Goal: Task Accomplishment & Management: Complete application form

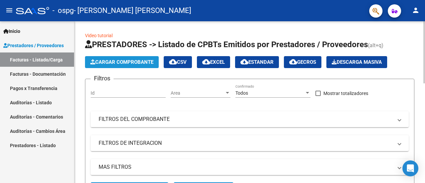
click at [109, 65] on button "Cargar Comprobante" at bounding box center [122, 62] width 74 height 12
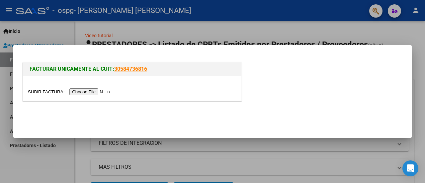
click at [104, 90] on input "file" at bounding box center [70, 91] width 84 height 7
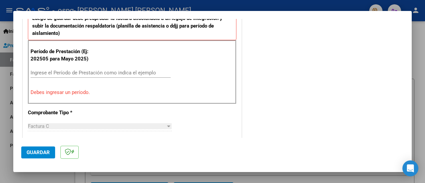
scroll to position [201, 0]
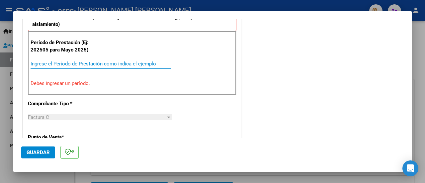
click at [110, 61] on input "Ingrese el Período de Prestación como indica el ejemplo" at bounding box center [101, 64] width 140 height 6
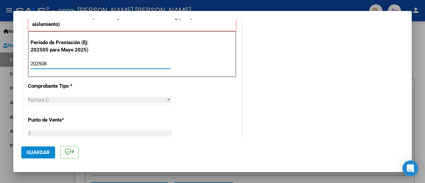
type input "202508"
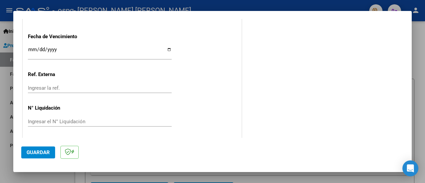
scroll to position [0, 0]
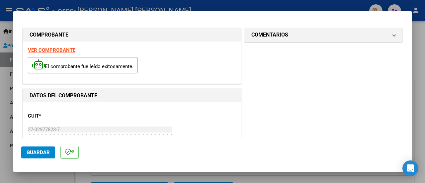
click at [338, 3] on div at bounding box center [212, 91] width 425 height 183
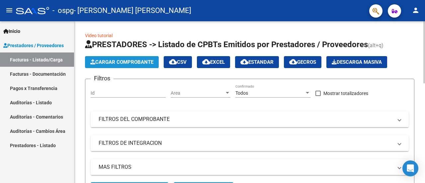
click at [141, 63] on span "Cargar Comprobante" at bounding box center [121, 62] width 63 height 6
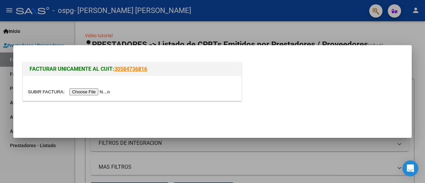
click at [88, 92] on input "file" at bounding box center [70, 91] width 84 height 7
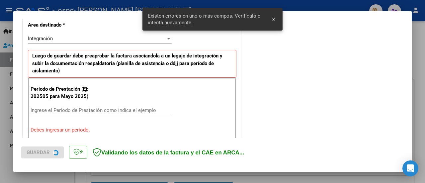
scroll to position [165, 0]
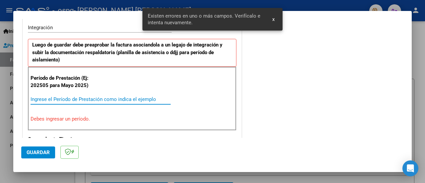
click at [63, 98] on input "Ingrese el Período de Prestación como indica el ejemplo" at bounding box center [101, 99] width 140 height 6
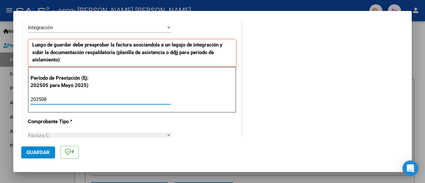
type input "202508"
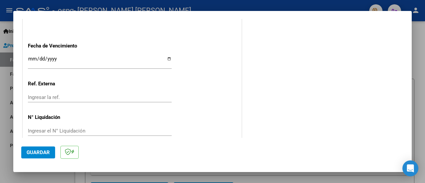
scroll to position [471, 0]
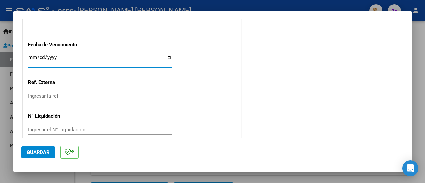
click at [168, 55] on input "Ingresar la fecha" at bounding box center [100, 60] width 144 height 11
type input "[DATE]"
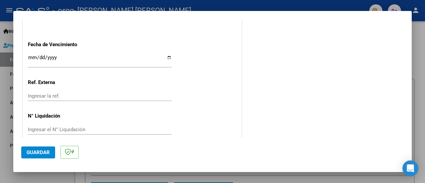
scroll to position [478, 0]
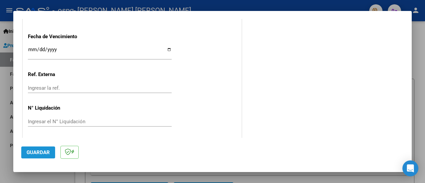
click at [37, 152] on span "Guardar" at bounding box center [38, 152] width 23 height 6
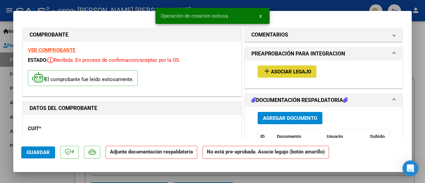
click at [278, 75] on button "add Asociar Legajo" at bounding box center [286, 71] width 59 height 12
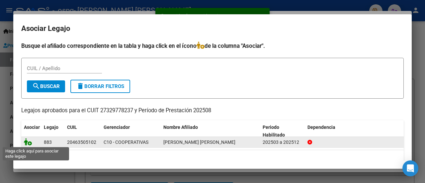
click at [28, 140] on icon at bounding box center [28, 141] width 8 height 7
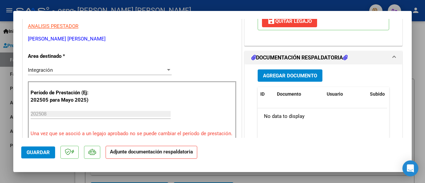
scroll to position [132, 0]
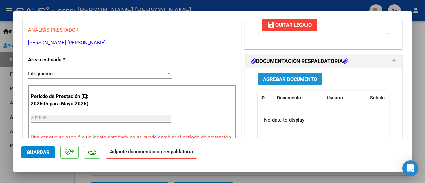
click at [303, 82] on span "Agregar Documento" at bounding box center [290, 79] width 54 height 6
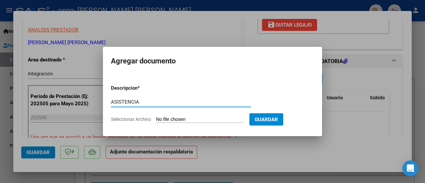
type input "ASISTENCIA"
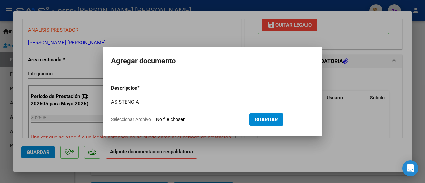
click at [174, 116] on app-file-uploader "Seleccionar Archivo" at bounding box center [180, 119] width 138 height 6
click at [177, 118] on input "Seleccionar Archivo" at bounding box center [200, 119] width 88 height 6
type input "C:\fakepath\[PERSON_NAME] [PERSON_NAME] .pdf"
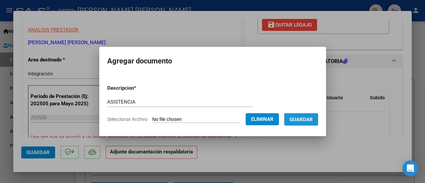
click at [305, 121] on span "Guardar" at bounding box center [300, 119] width 23 height 6
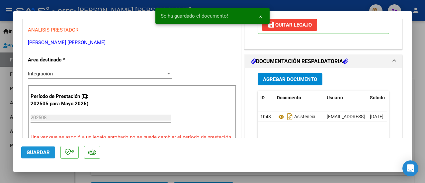
click at [42, 153] on span "Guardar" at bounding box center [38, 152] width 23 height 6
